Goal: Information Seeking & Learning: Learn about a topic

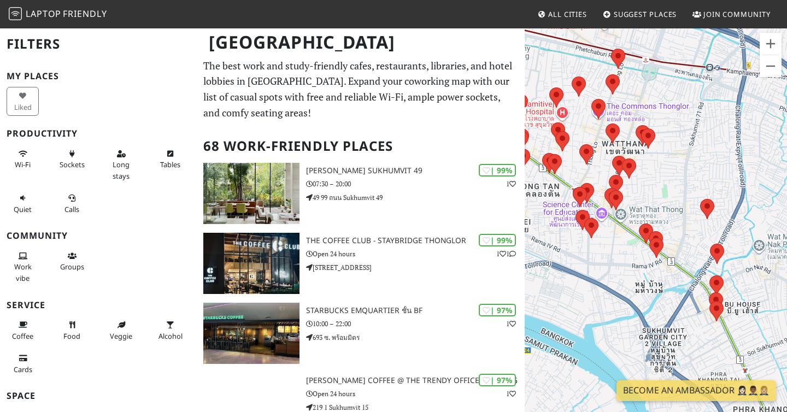
drag, startPoint x: 663, startPoint y: 278, endPoint x: 739, endPoint y: 202, distance: 107.8
click at [739, 202] on div at bounding box center [656, 233] width 262 height 412
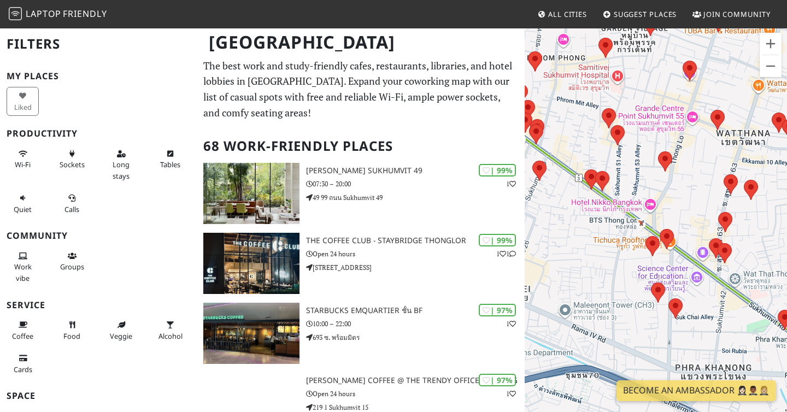
drag, startPoint x: 568, startPoint y: 153, endPoint x: 688, endPoint y: 208, distance: 131.8
click at [688, 208] on div at bounding box center [656, 233] width 262 height 412
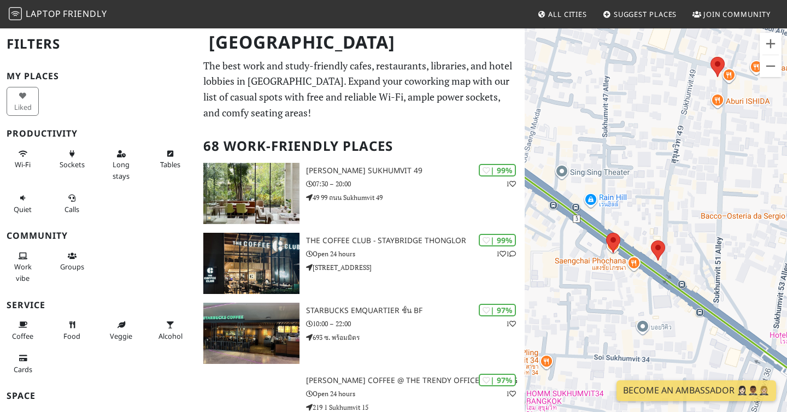
drag, startPoint x: 578, startPoint y: 175, endPoint x: 706, endPoint y: 223, distance: 136.0
click at [706, 223] on div at bounding box center [656, 233] width 262 height 412
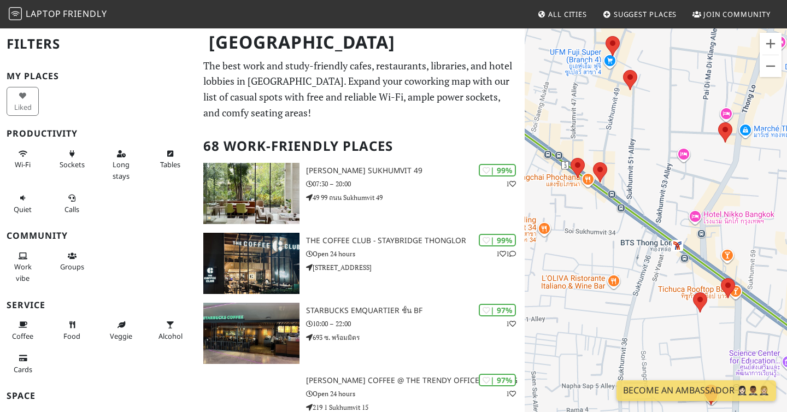
drag, startPoint x: 679, startPoint y: 286, endPoint x: 609, endPoint y: 195, distance: 115.0
click at [609, 195] on div at bounding box center [656, 233] width 262 height 412
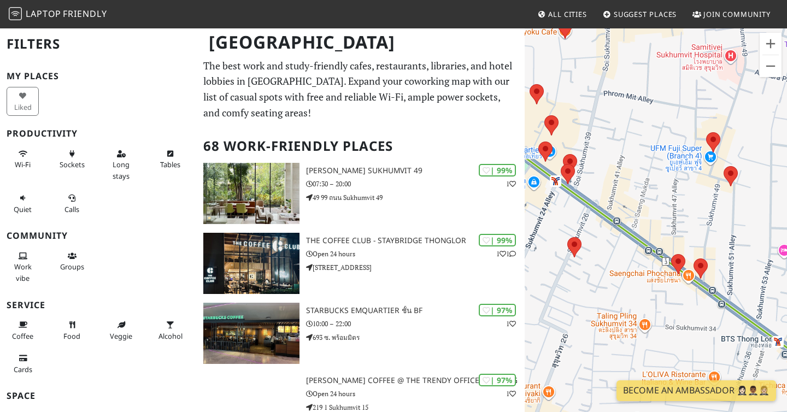
drag, startPoint x: 554, startPoint y: 209, endPoint x: 634, endPoint y: 236, distance: 84.2
click at [634, 236] on div at bounding box center [656, 233] width 262 height 412
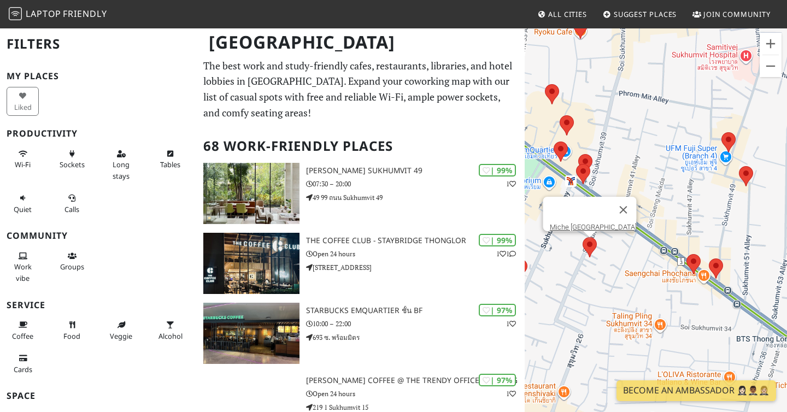
click at [583, 237] on area at bounding box center [583, 237] width 0 height 0
click at [583, 223] on link "Miche [GEOGRAPHIC_DATA]" at bounding box center [593, 227] width 87 height 8
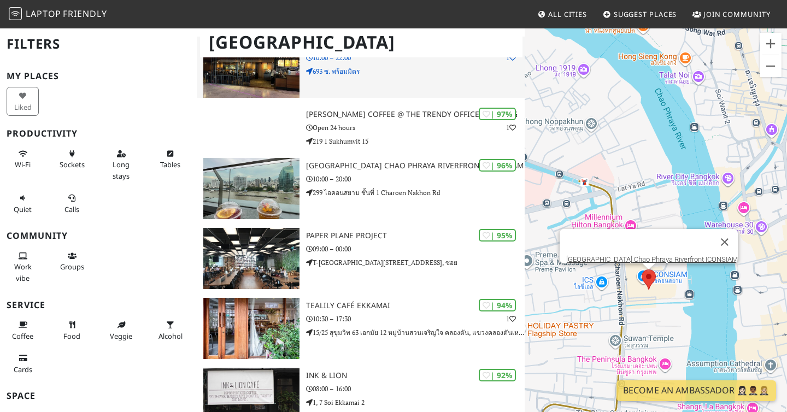
scroll to position [277, 0]
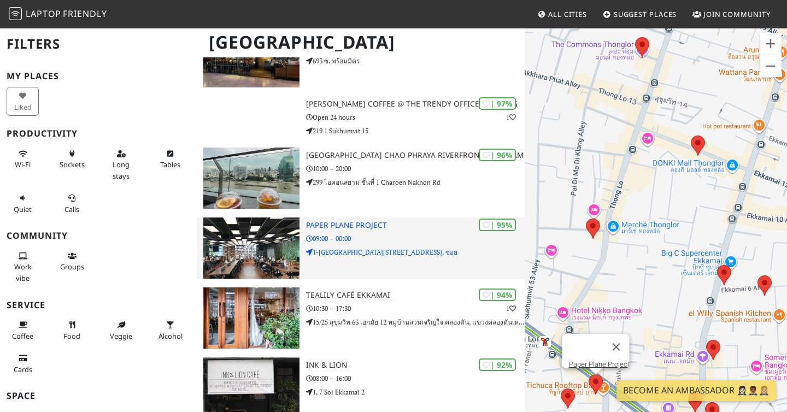
click at [271, 247] on img at bounding box center [251, 248] width 96 height 61
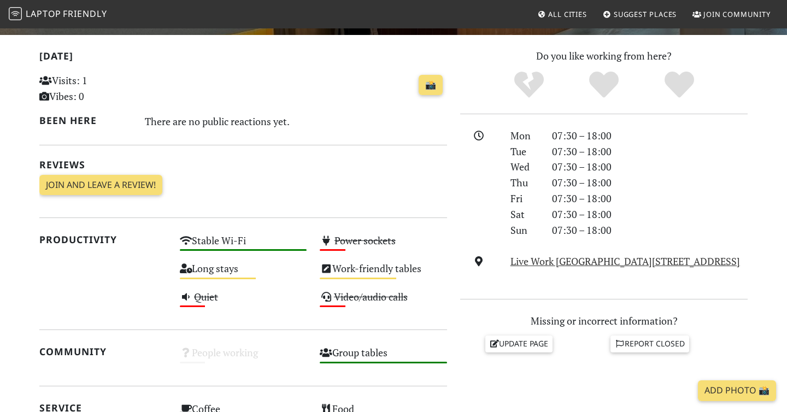
scroll to position [221, 0]
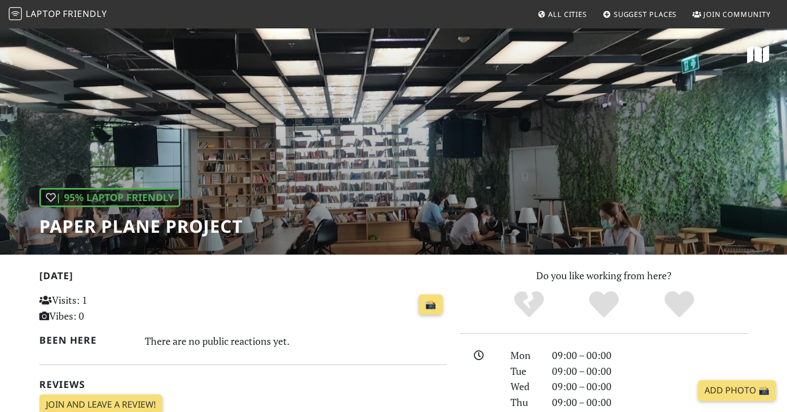
click at [333, 168] on div "| 95% Laptop Friendly Paper Plane Project" at bounding box center [393, 140] width 787 height 227
click at [194, 224] on h1 "Paper Plane Project" at bounding box center [140, 226] width 203 height 21
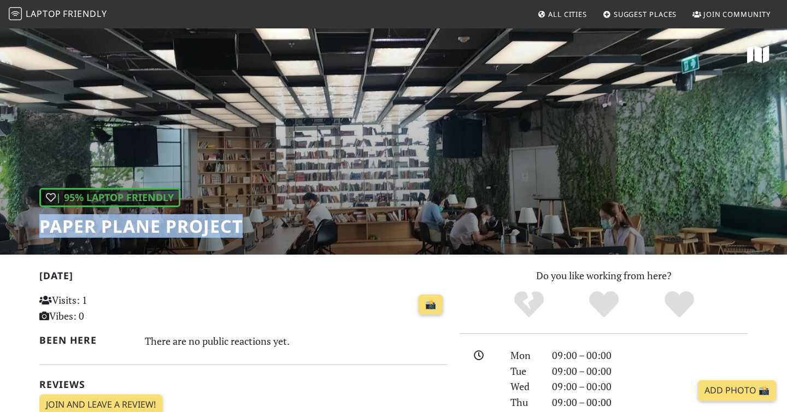
click at [194, 224] on h1 "Paper Plane Project" at bounding box center [140, 226] width 203 height 21
copy div "Paper Plane Project"
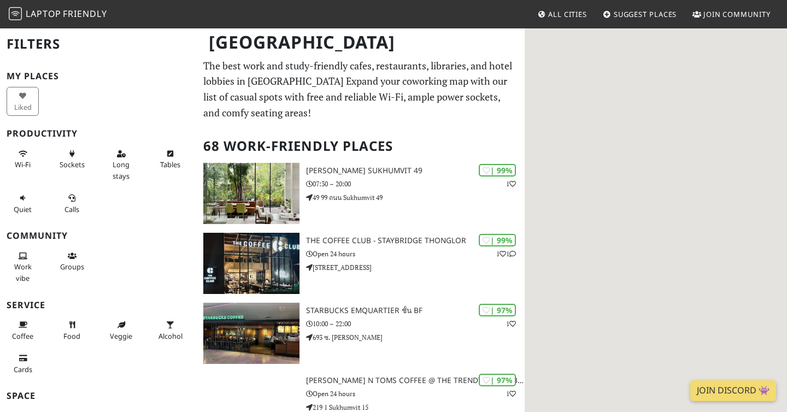
scroll to position [3, 0]
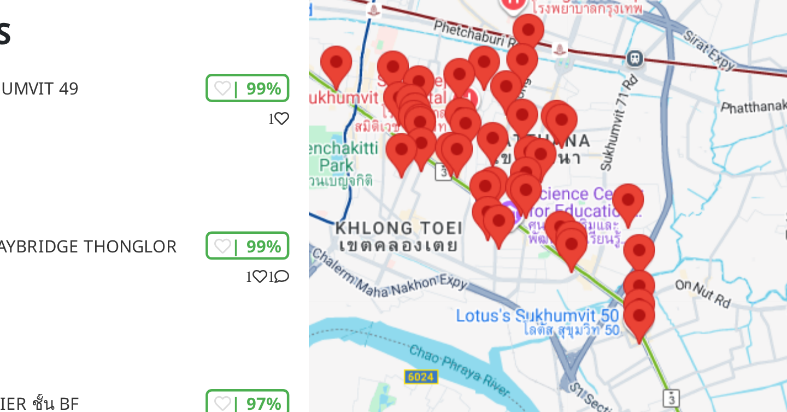
drag, startPoint x: 662, startPoint y: 273, endPoint x: 535, endPoint y: 214, distance: 139.7
click at [535, 214] on div at bounding box center [656, 233] width 262 height 412
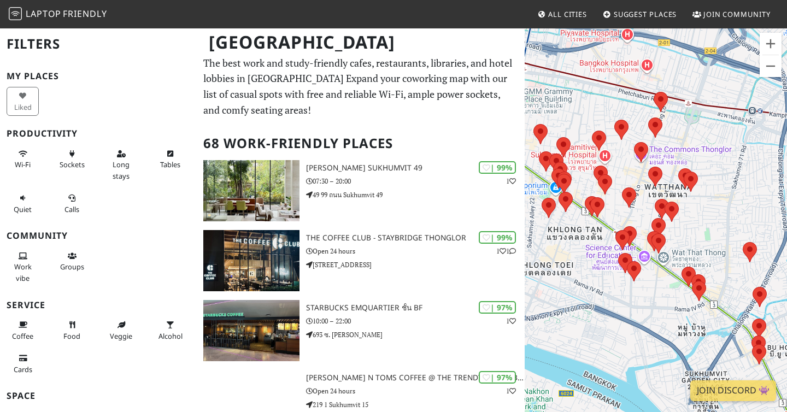
drag, startPoint x: 573, startPoint y: 179, endPoint x: 787, endPoint y: 263, distance: 229.7
click at [787, 263] on div at bounding box center [656, 233] width 262 height 412
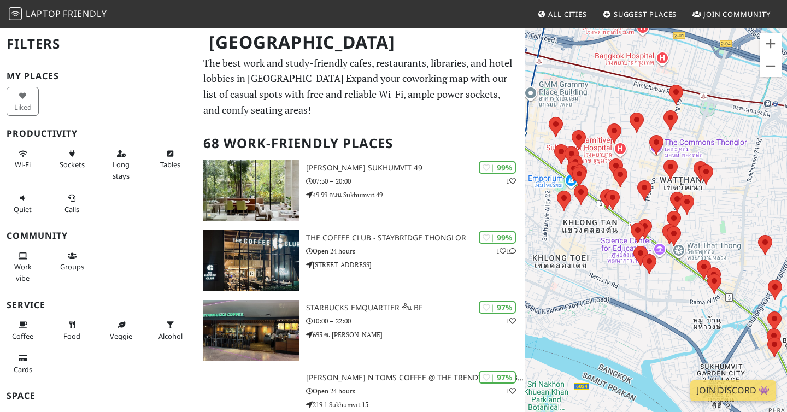
drag, startPoint x: 587, startPoint y: 185, endPoint x: 607, endPoint y: 175, distance: 22.5
click at [607, 175] on div at bounding box center [656, 233] width 262 height 412
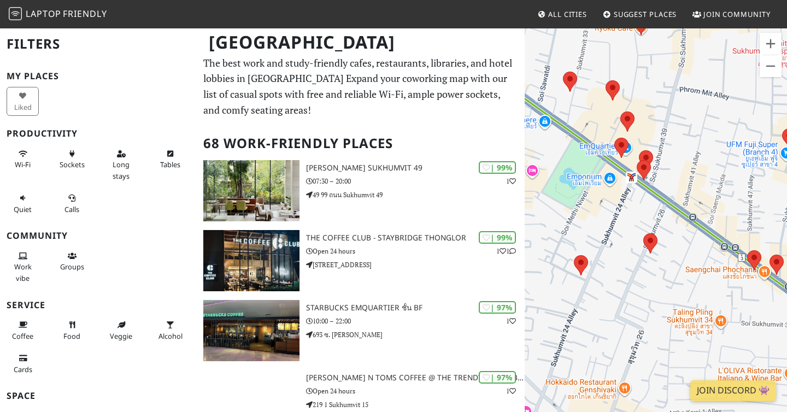
drag, startPoint x: 554, startPoint y: 170, endPoint x: 688, endPoint y: 253, distance: 157.6
click at [688, 253] on div at bounding box center [656, 233] width 262 height 412
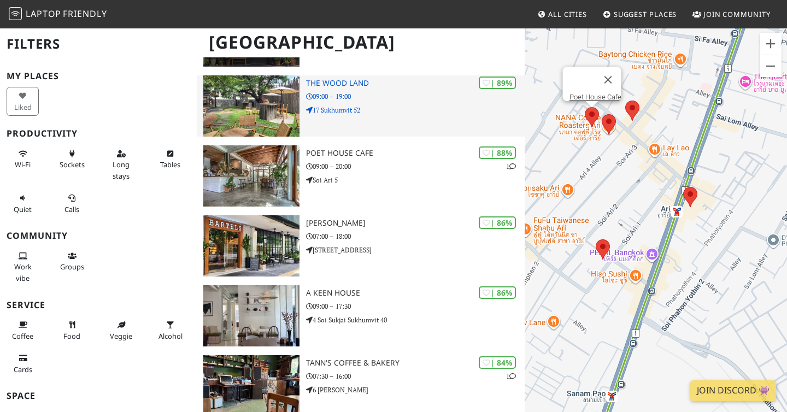
scroll to position [632, 0]
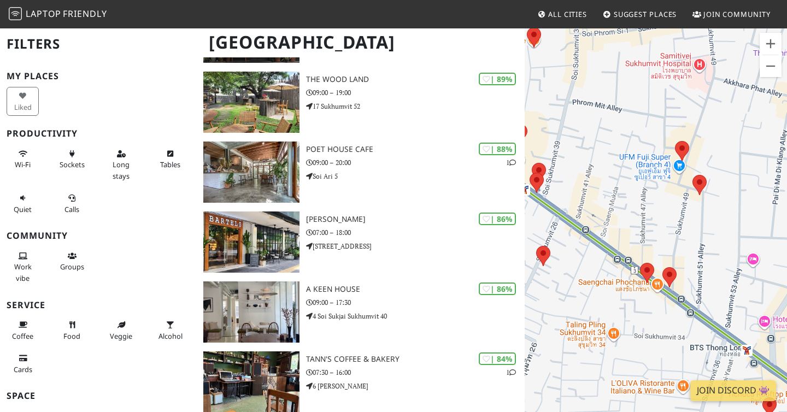
drag, startPoint x: 646, startPoint y: 282, endPoint x: 580, endPoint y: 155, distance: 142.8
click at [579, 155] on div at bounding box center [656, 233] width 262 height 412
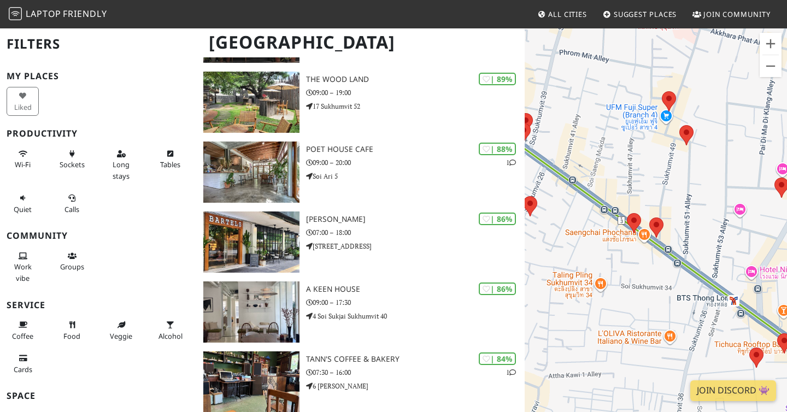
drag, startPoint x: 672, startPoint y: 336, endPoint x: 659, endPoint y: 285, distance: 53.0
click at [659, 285] on div at bounding box center [656, 233] width 262 height 412
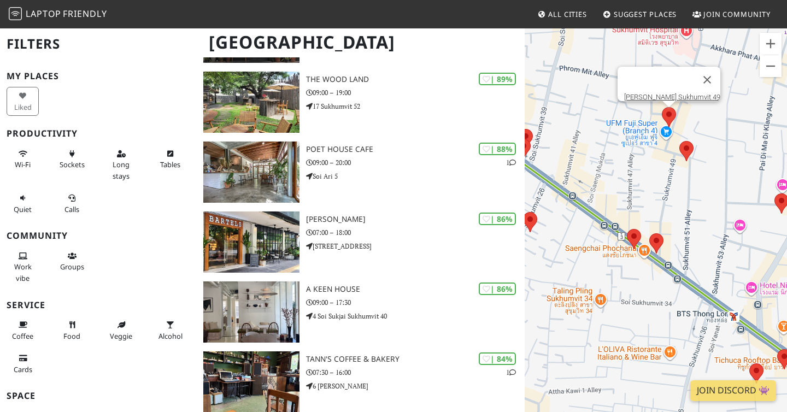
click at [662, 107] on area at bounding box center [662, 107] width 0 height 0
click at [674, 93] on link "[PERSON_NAME] Sukhumvit 49" at bounding box center [672, 97] width 96 height 8
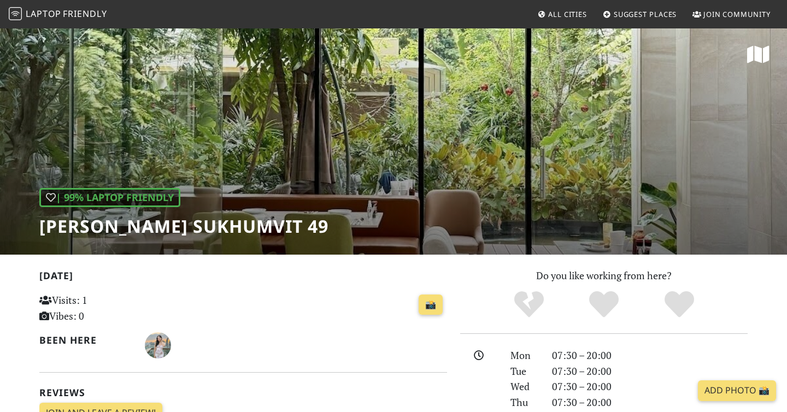
click at [299, 139] on div "| 99% Laptop Friendly Kay’s Sukhumvit 49" at bounding box center [393, 140] width 787 height 227
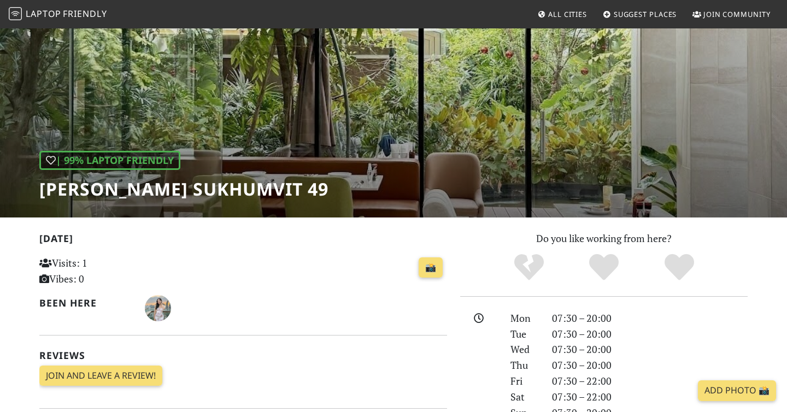
scroll to position [32, 0]
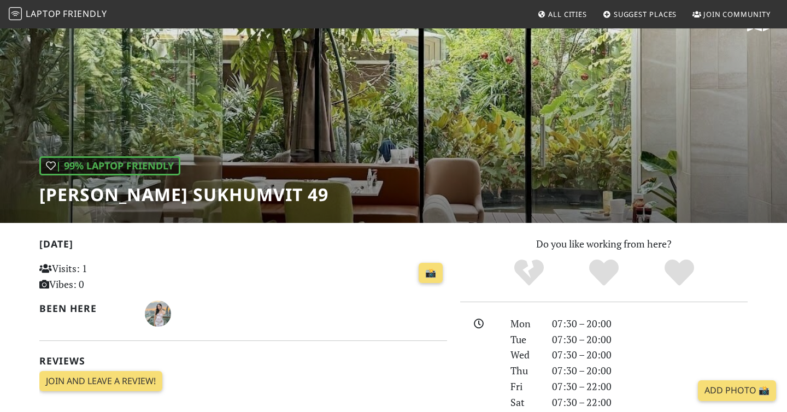
click at [142, 198] on h1 "[PERSON_NAME] Sukhumvit 49" at bounding box center [183, 194] width 289 height 21
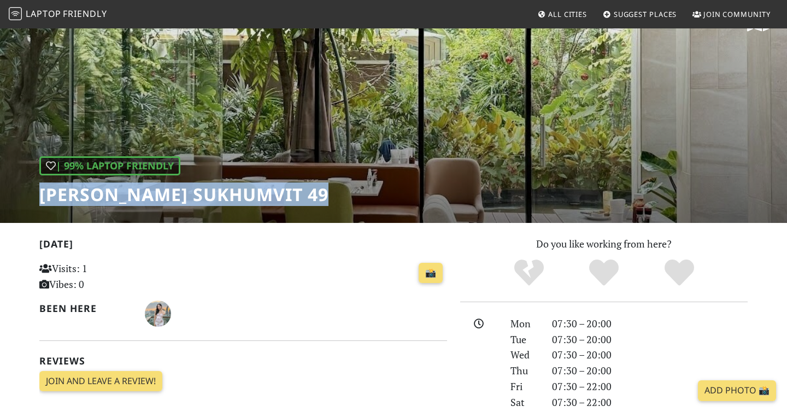
click at [142, 198] on h1 "[PERSON_NAME] Sukhumvit 49" at bounding box center [183, 194] width 289 height 21
copy div "[PERSON_NAME] Sukhumvit 49"
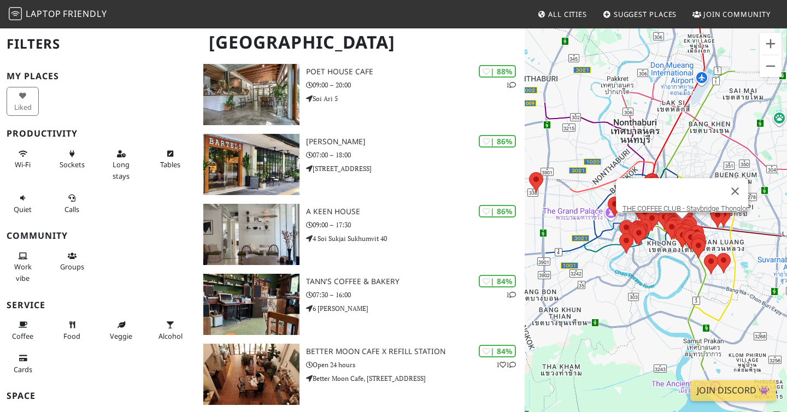
scroll to position [718, 0]
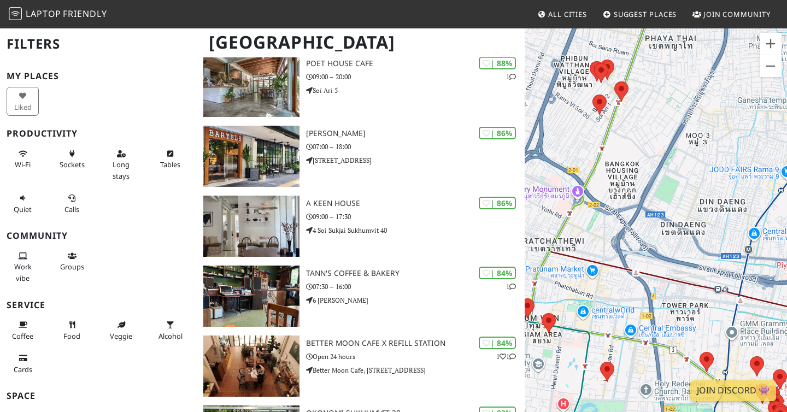
drag, startPoint x: 525, startPoint y: 39, endPoint x: 590, endPoint y: 101, distance: 89.3
click at [590, 101] on div at bounding box center [656, 233] width 262 height 412
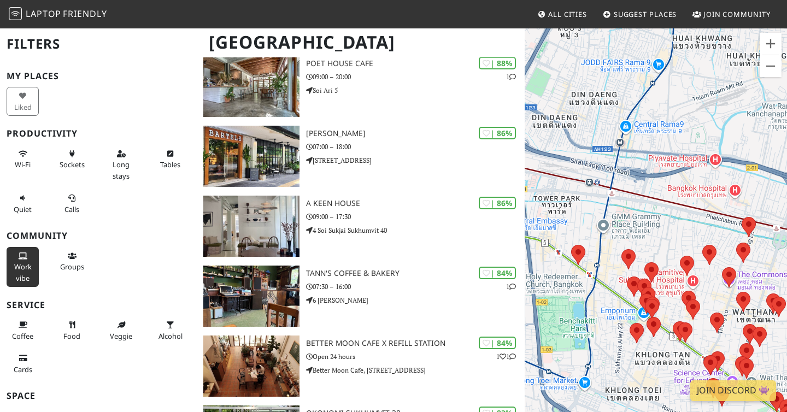
click at [10, 261] on button "Work vibe" at bounding box center [23, 267] width 32 height 40
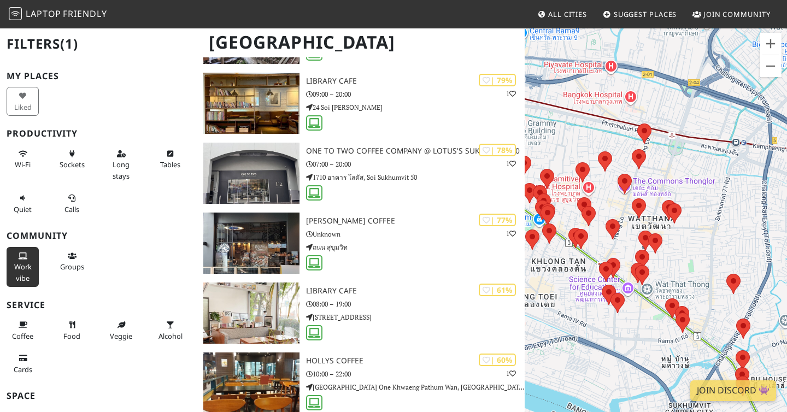
drag, startPoint x: 598, startPoint y: 265, endPoint x: 684, endPoint y: 245, distance: 88.6
click at [684, 245] on div at bounding box center [656, 233] width 262 height 412
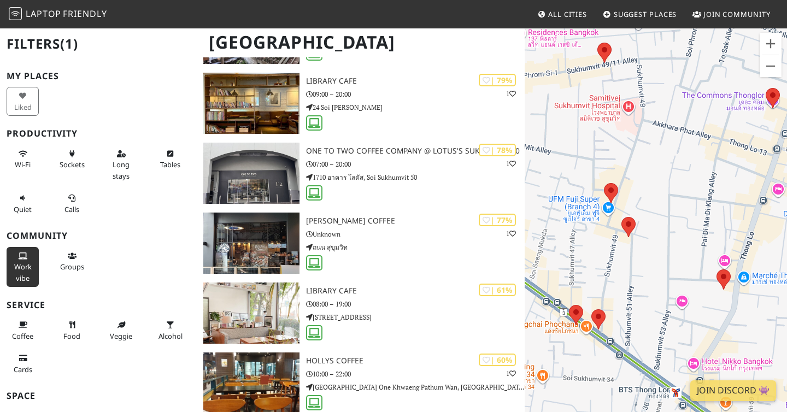
drag, startPoint x: 621, startPoint y: 153, endPoint x: 676, endPoint y: 169, distance: 57.4
click at [676, 169] on div at bounding box center [656, 233] width 262 height 412
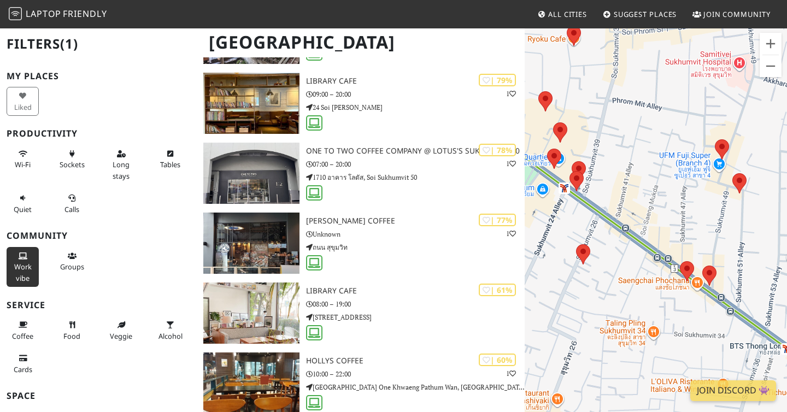
drag, startPoint x: 679, startPoint y: 285, endPoint x: 787, endPoint y: 176, distance: 153.5
click at [787, 176] on div at bounding box center [656, 233] width 262 height 412
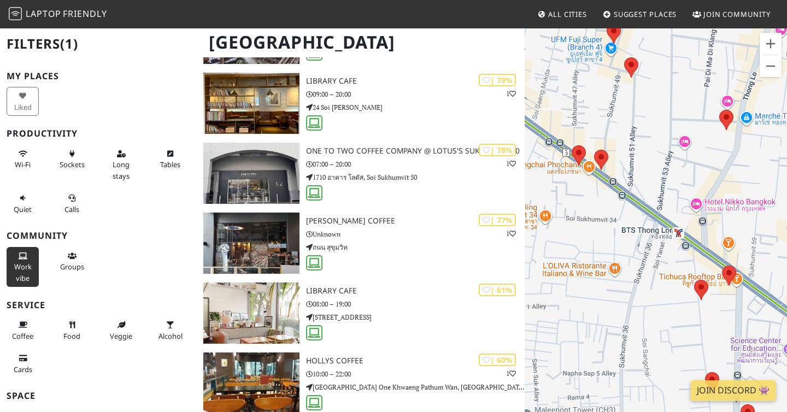
drag, startPoint x: 691, startPoint y: 244, endPoint x: 558, endPoint y: 127, distance: 177.0
click at [558, 127] on div at bounding box center [656, 233] width 262 height 412
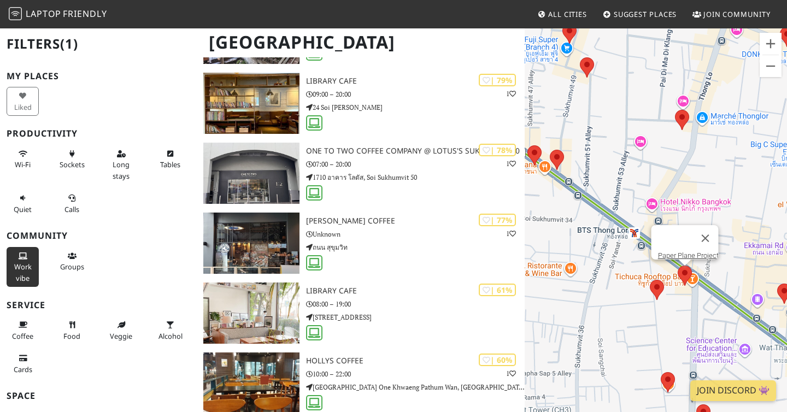
click at [678, 266] on area at bounding box center [678, 266] width 0 height 0
click at [676, 251] on link "Paper Plane Project" at bounding box center [688, 255] width 61 height 8
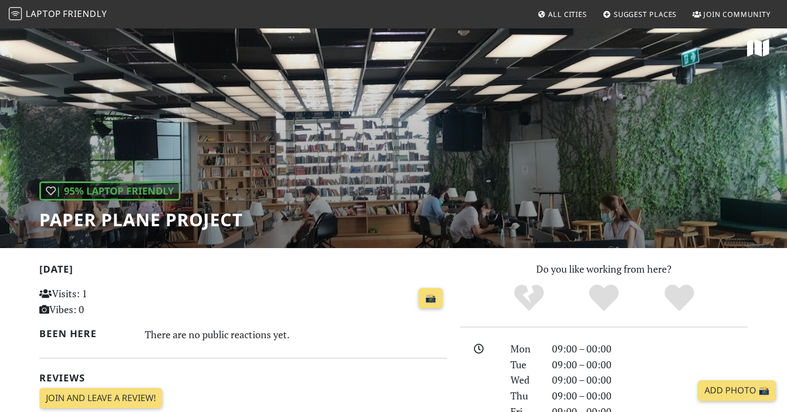
scroll to position [8, 0]
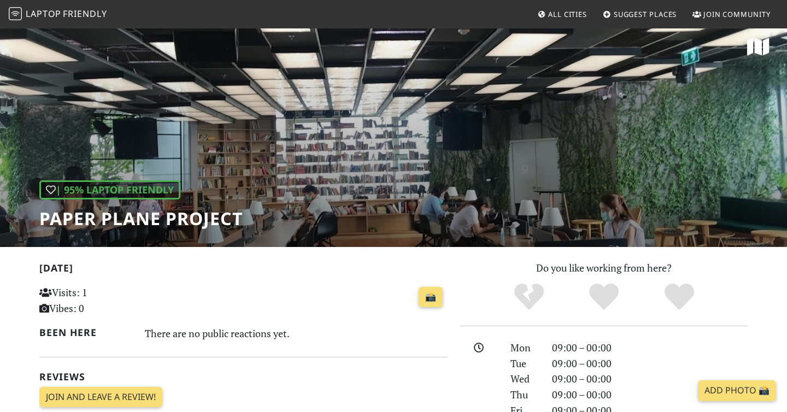
click at [385, 125] on div "| 95% Laptop Friendly Paper Plane Project" at bounding box center [393, 133] width 787 height 227
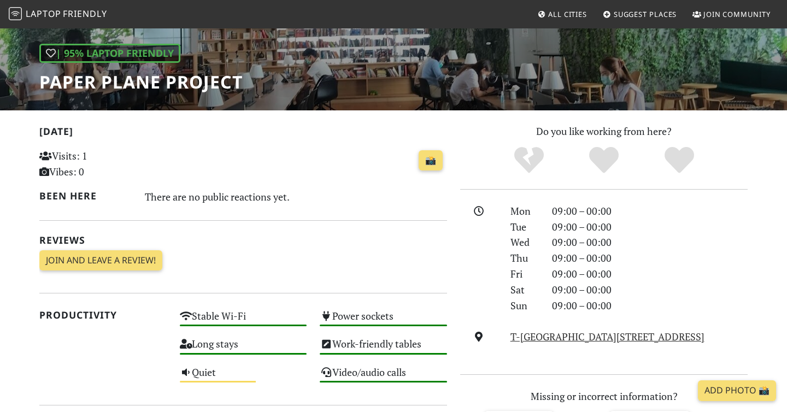
scroll to position [0, 0]
